Goal: Check status: Check status

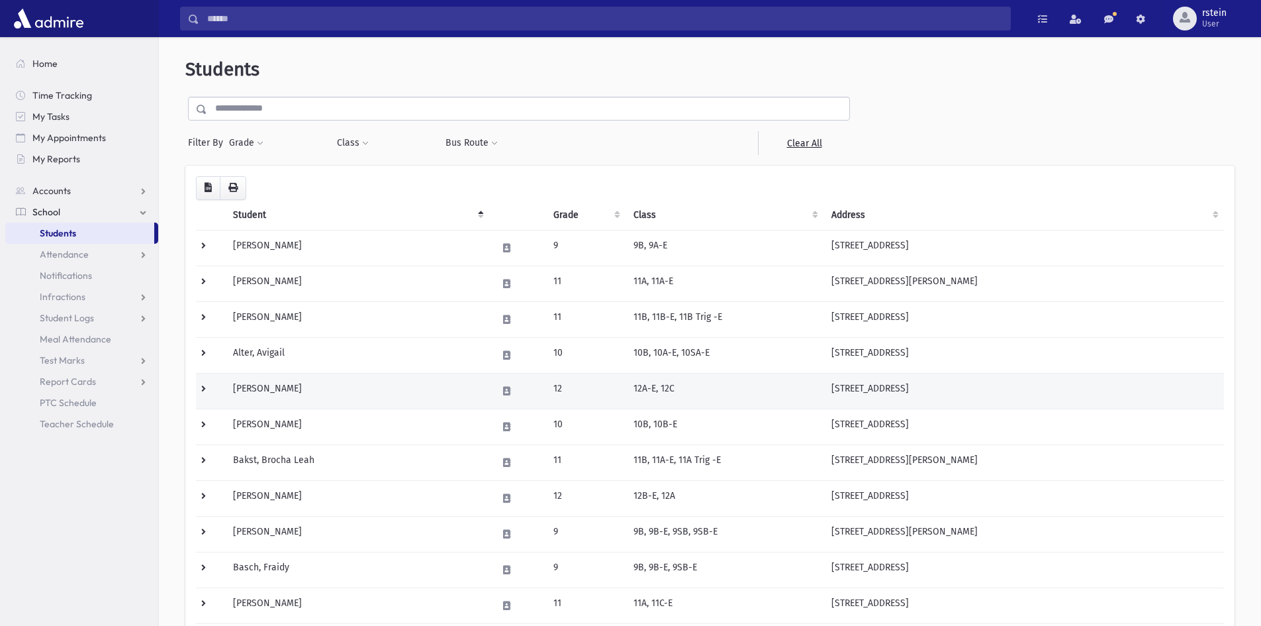
click at [303, 404] on td "Azoolay, Chaya" at bounding box center [357, 391] width 264 height 36
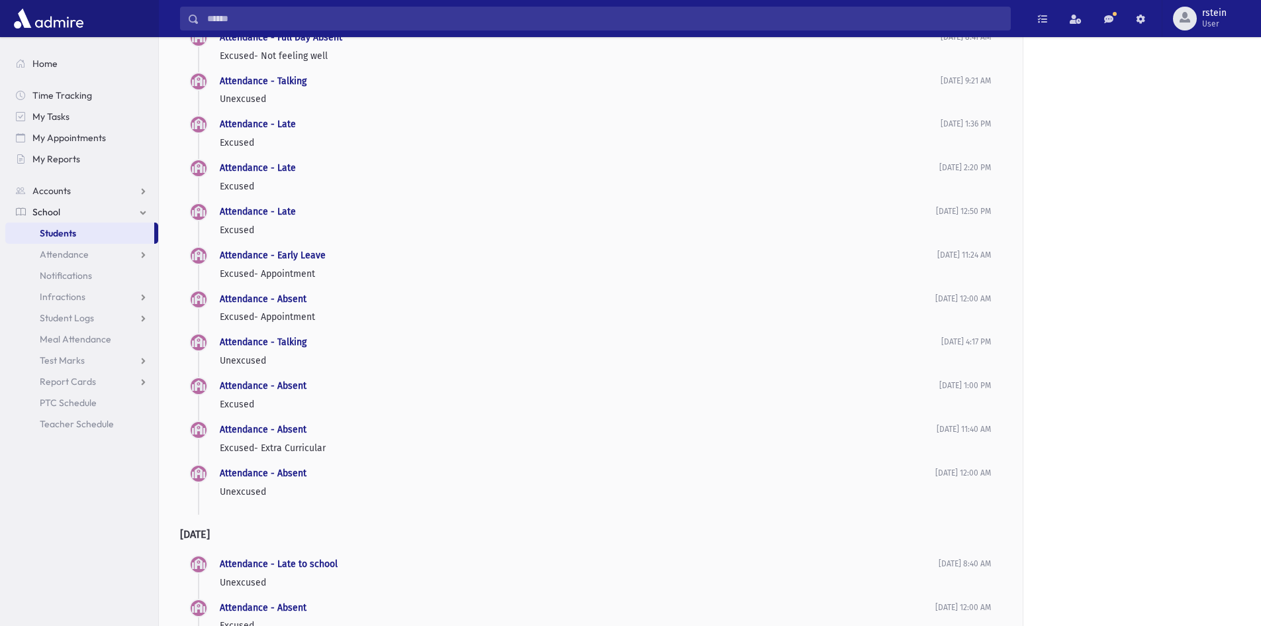
scroll to position [605, 0]
